Goal: Information Seeking & Learning: Learn about a topic

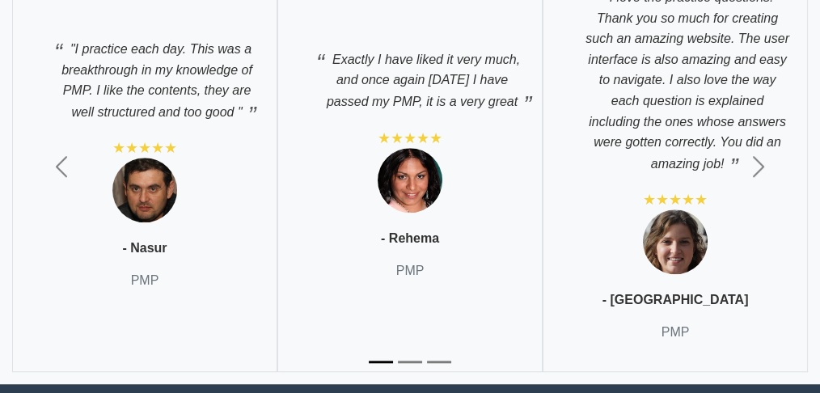
scroll to position [7650, 0]
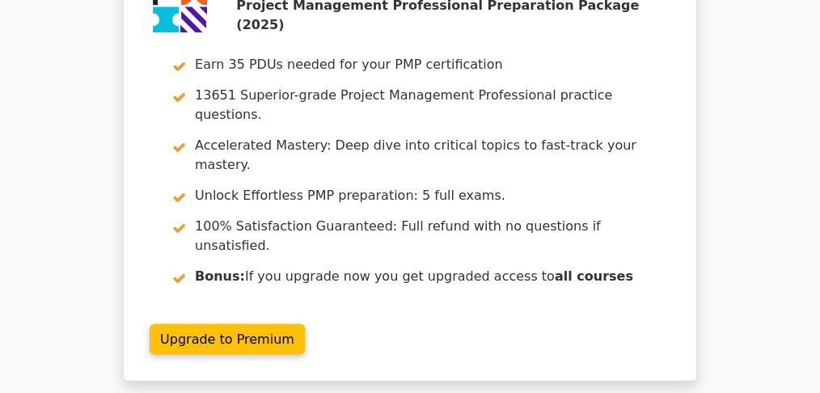
scroll to position [2750, 0]
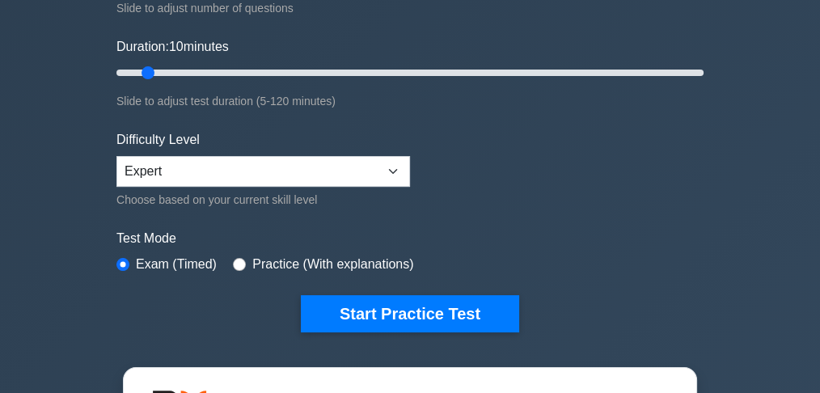
scroll to position [377, 0]
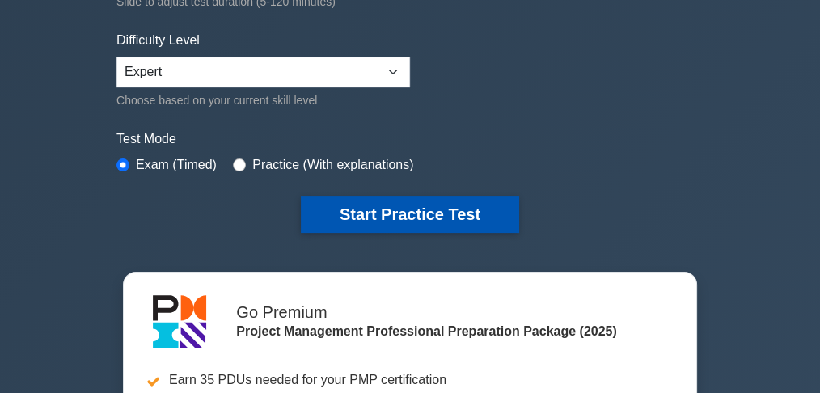
click at [405, 216] on button "Start Practice Test" at bounding box center [410, 214] width 218 height 37
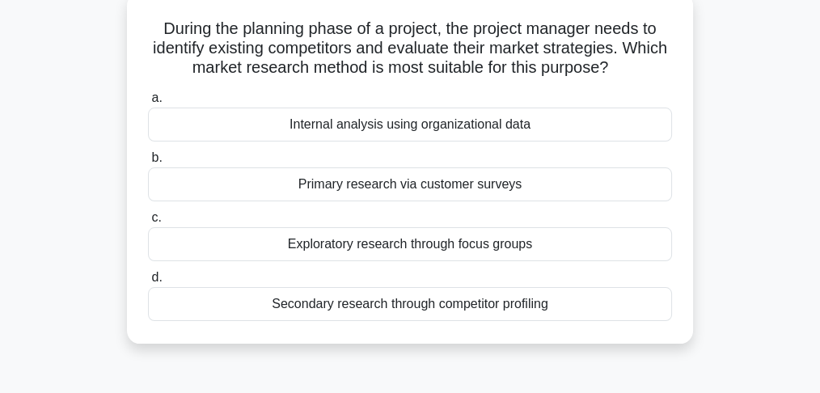
scroll to position [108, 0]
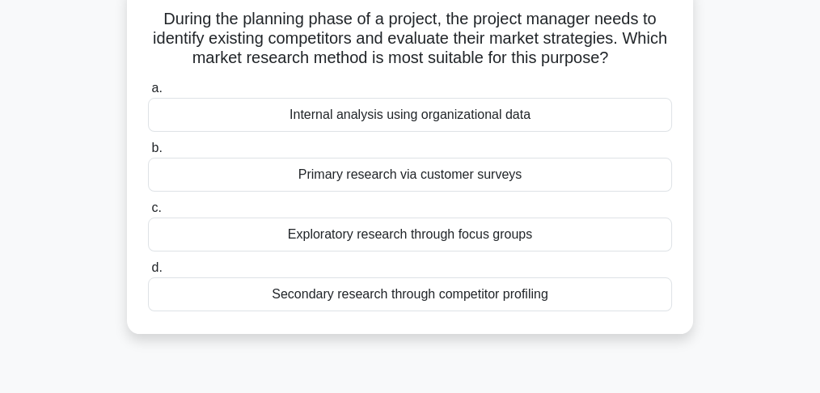
click at [497, 297] on div "Secondary research through competitor profiling" at bounding box center [410, 294] width 524 height 34
click at [148, 273] on input "d. Secondary research through competitor profiling" at bounding box center [148, 268] width 0 height 11
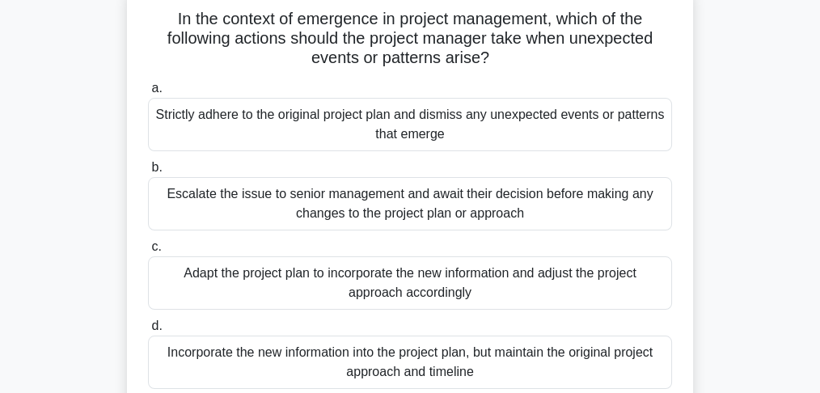
click at [405, 221] on div "Escalate the issue to senior management and await their decision before making …" at bounding box center [410, 203] width 524 height 53
click at [148, 173] on input "b. Escalate the issue to senior management and await their decision before maki…" at bounding box center [148, 168] width 0 height 11
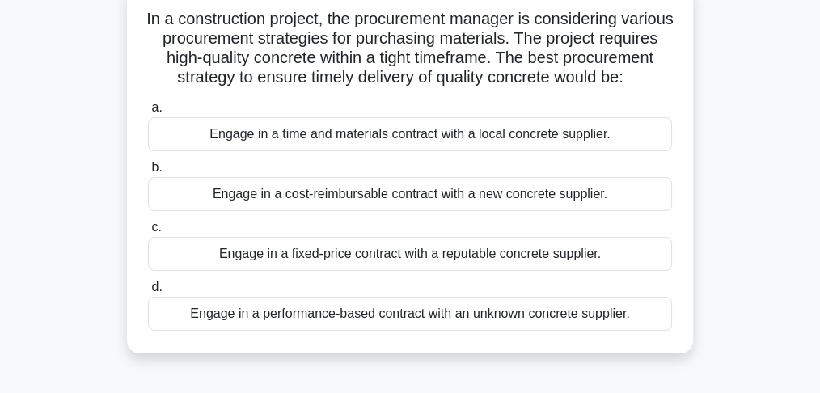
scroll to position [162, 0]
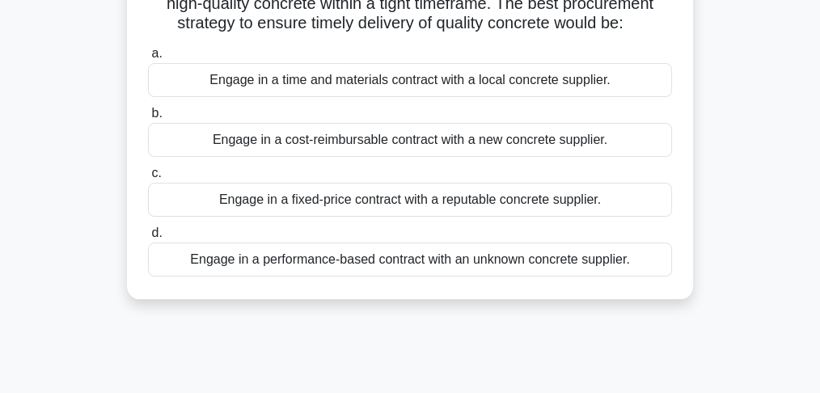
click at [315, 97] on div "Engage in a time and materials contract with a local concrete supplier." at bounding box center [410, 80] width 524 height 34
click at [148, 59] on input "a. Engage in a time and materials contract with a local concrete supplier." at bounding box center [148, 54] width 0 height 11
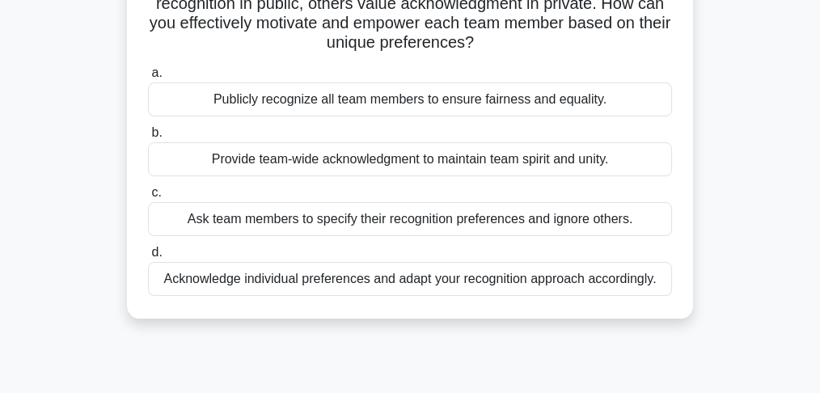
click at [540, 280] on div "Acknowledge individual preferences and adapt your recognition approach accordin…" at bounding box center [410, 279] width 524 height 34
click at [148, 258] on input "d. Acknowledge individual preferences and adapt your recognition approach accor…" at bounding box center [148, 253] width 0 height 11
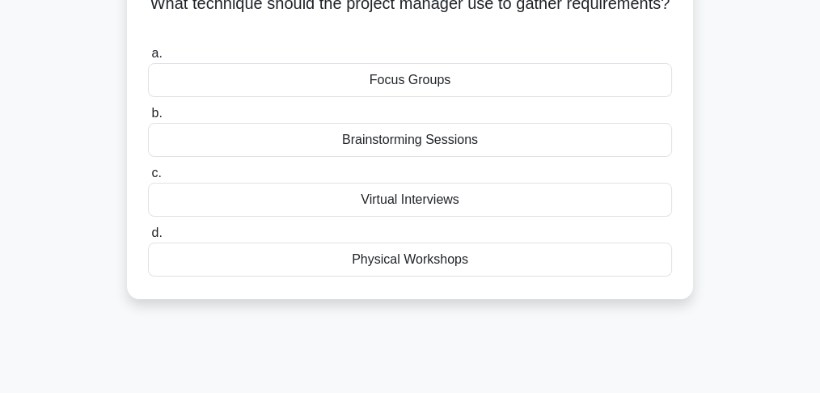
click at [365, 203] on div "Virtual Interviews" at bounding box center [410, 200] width 524 height 34
click at [148, 179] on input "c. Virtual Interviews" at bounding box center [148, 173] width 0 height 11
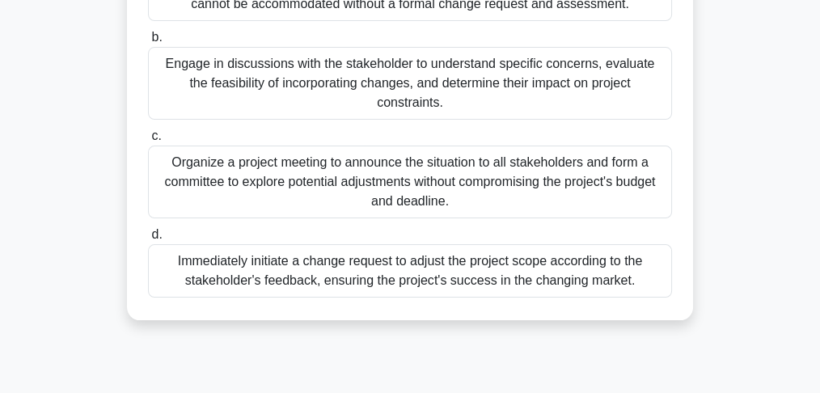
scroll to position [377, 0]
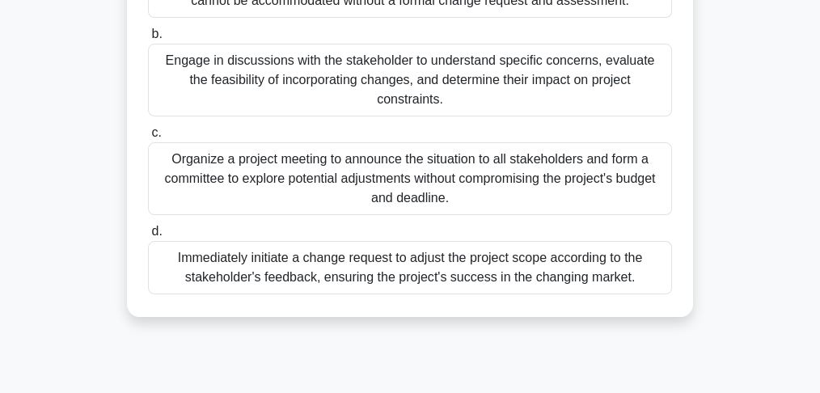
click at [560, 83] on div "Engage in discussions with the stakeholder to understand specific concerns, eva…" at bounding box center [410, 80] width 524 height 73
click at [148, 40] on input "b. Engage in discussions with the stakeholder to understand specific concerns, …" at bounding box center [148, 34] width 0 height 11
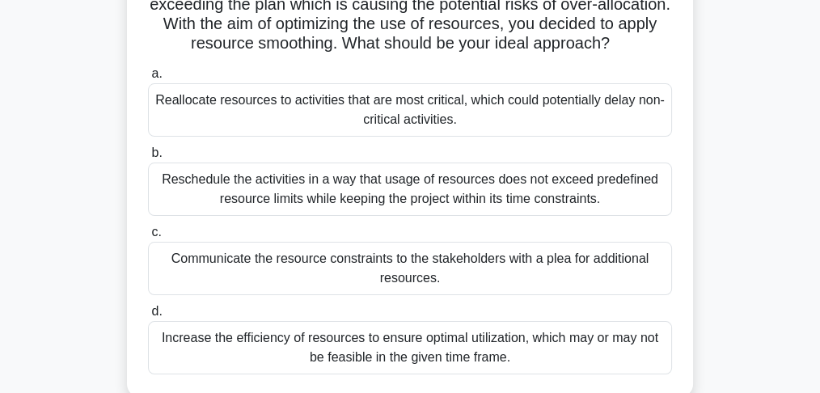
scroll to position [162, 0]
click at [229, 190] on div "Reschedule the activities in a way that usage of resources does not exceed pred…" at bounding box center [410, 188] width 524 height 53
click at [148, 158] on input "b. Reschedule the activities in a way that usage of resources does not exceed p…" at bounding box center [148, 152] width 0 height 11
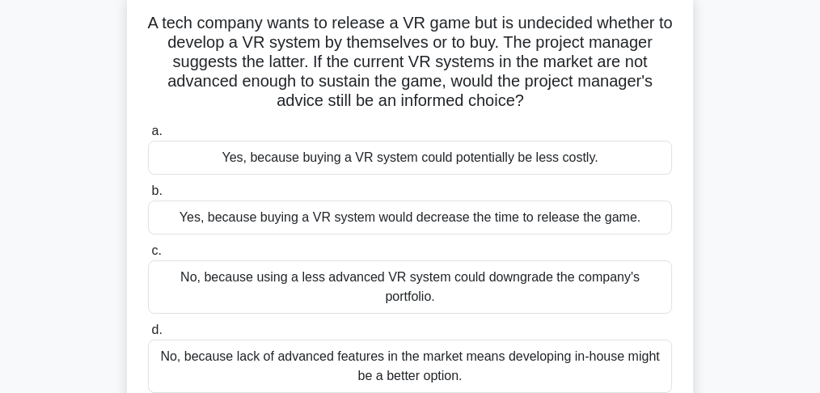
scroll to position [108, 0]
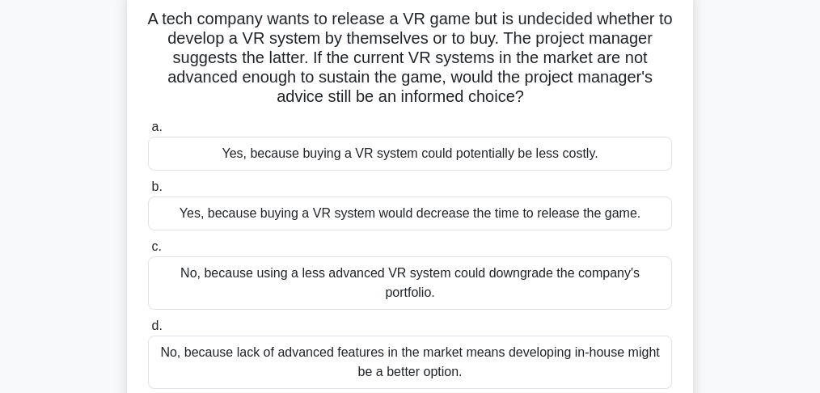
click at [407, 356] on div "No, because lack of advanced features in the market means developing in-house m…" at bounding box center [410, 362] width 524 height 53
click at [148, 332] on input "d. No, because lack of advanced features in the market means developing in-hous…" at bounding box center [148, 326] width 0 height 11
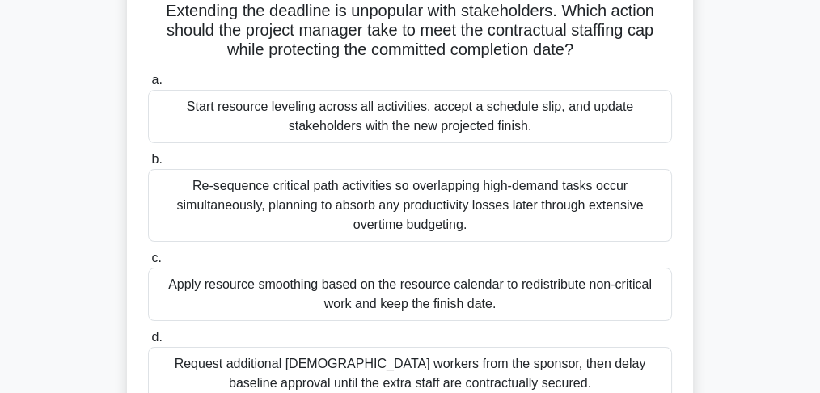
scroll to position [215, 0]
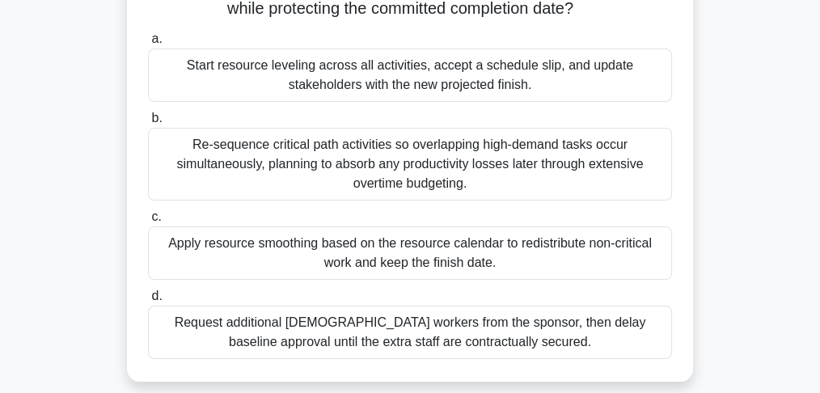
click at [274, 252] on div "Apply resource smoothing based on the resource calendar to redistribute non-cri…" at bounding box center [410, 252] width 524 height 53
click at [148, 222] on input "c. Apply resource smoothing based on the resource calendar to redistribute non-…" at bounding box center [148, 217] width 0 height 11
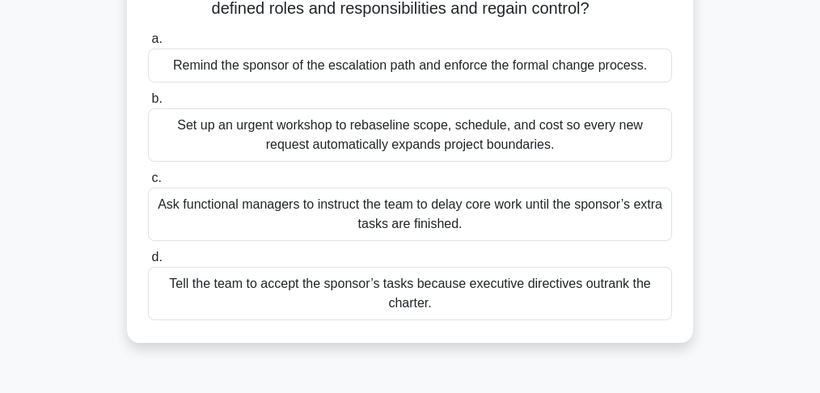
click at [339, 67] on div "Remind the sponsor of the escalation path and enforce the formal change process." at bounding box center [410, 66] width 524 height 34
click at [148, 44] on input "a. Remind the sponsor of the escalation path and enforce the formal change proc…" at bounding box center [148, 39] width 0 height 11
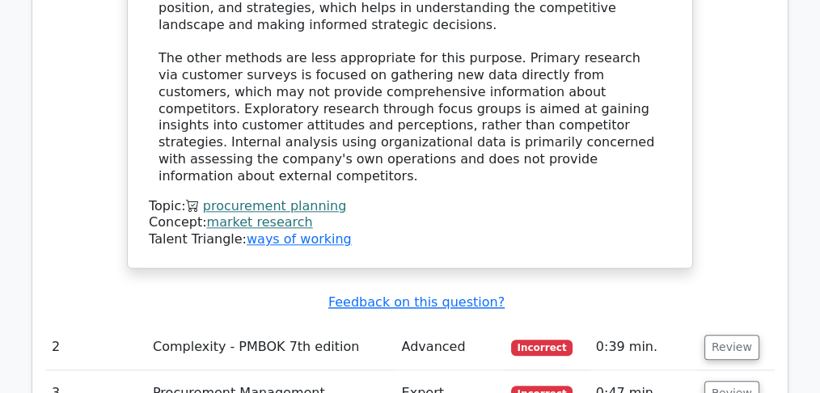
scroll to position [1941, 0]
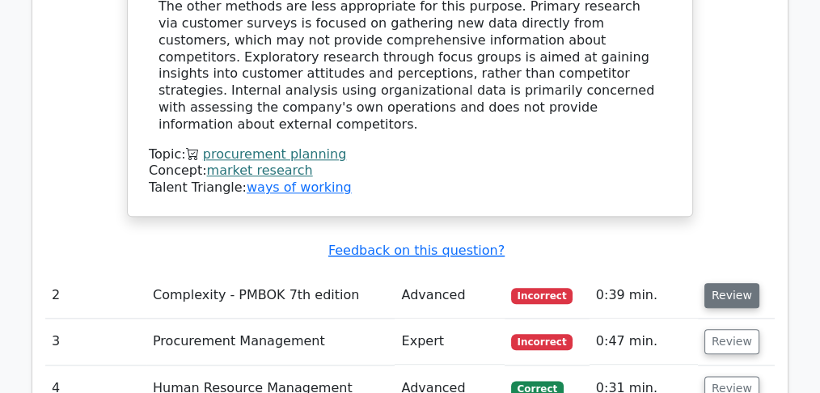
click at [730, 283] on button "Review" at bounding box center [732, 295] width 55 height 25
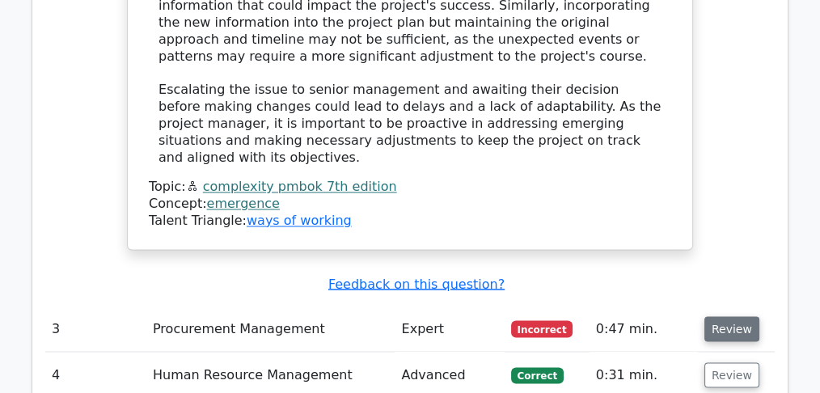
scroll to position [2858, 0]
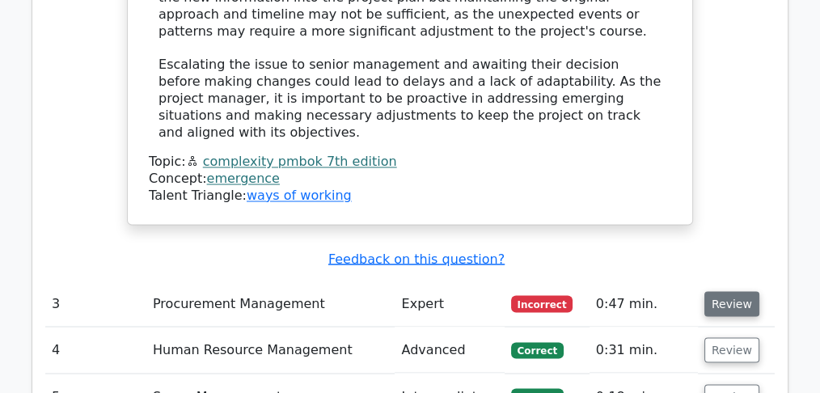
click at [732, 291] on button "Review" at bounding box center [732, 303] width 55 height 25
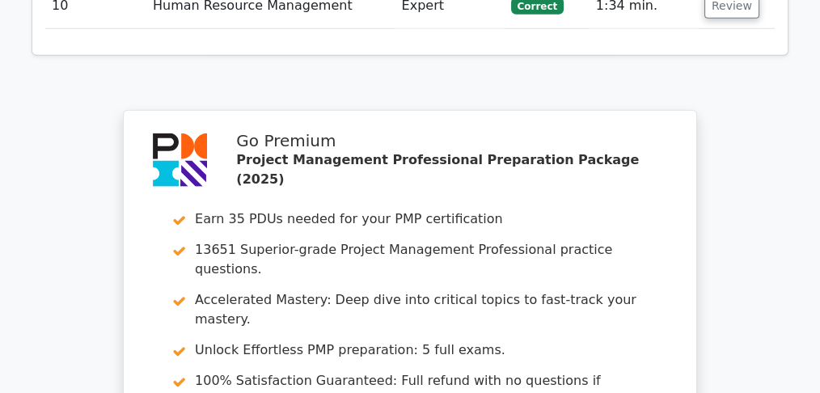
scroll to position [4368, 0]
